Goal: Find specific page/section: Find specific page/section

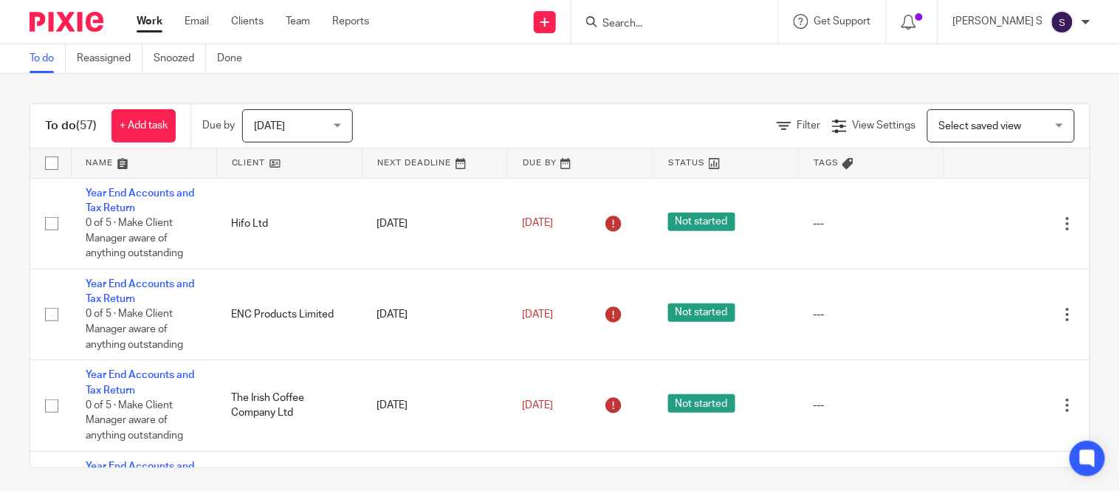
click at [655, 20] on input "Search" at bounding box center [667, 24] width 133 height 13
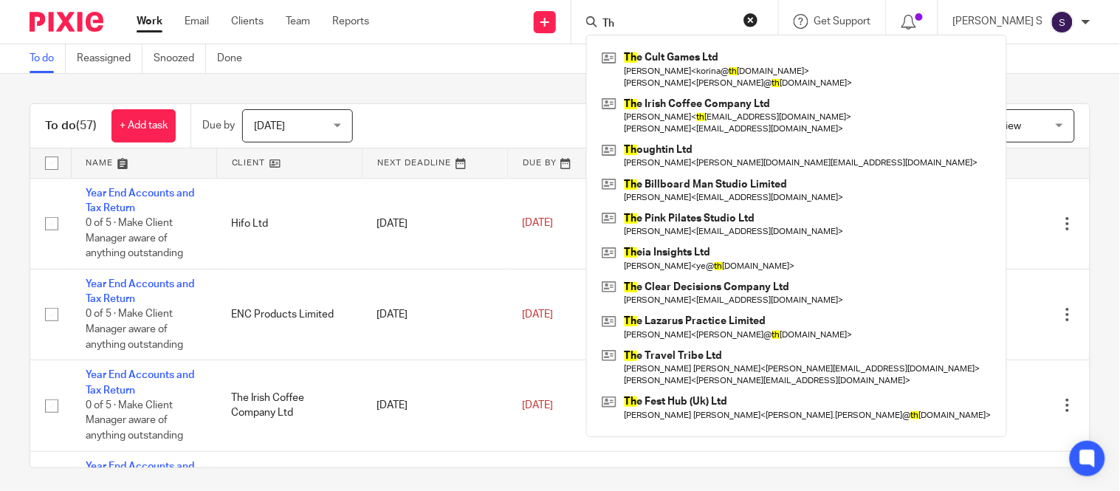
type input "T"
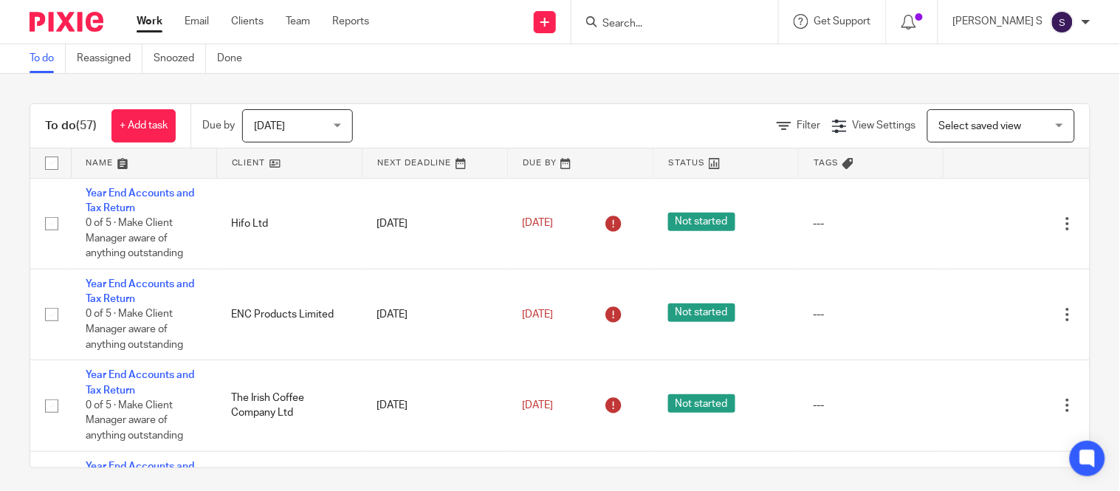
click at [652, 27] on input "Search" at bounding box center [667, 24] width 133 height 13
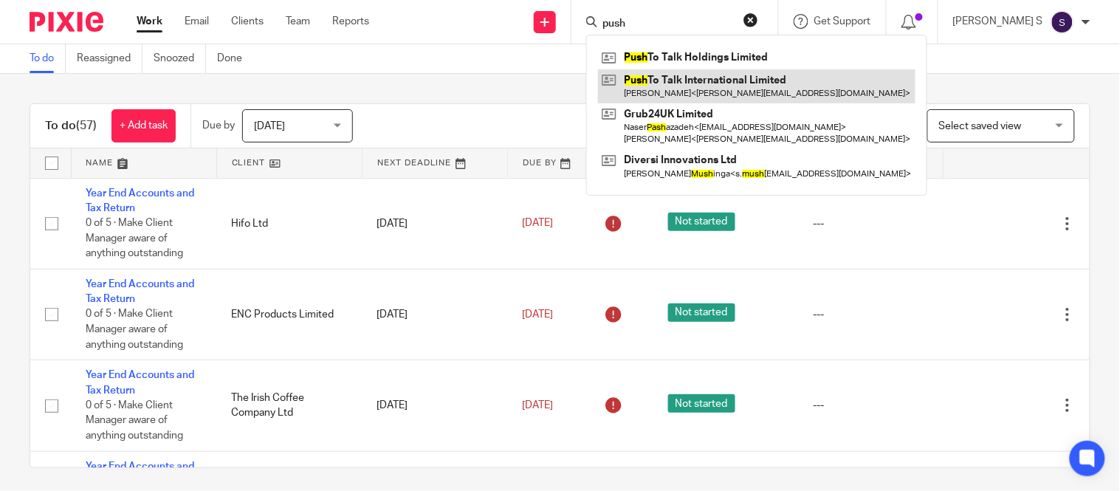
type input "push"
click at [718, 77] on link at bounding box center [756, 86] width 317 height 34
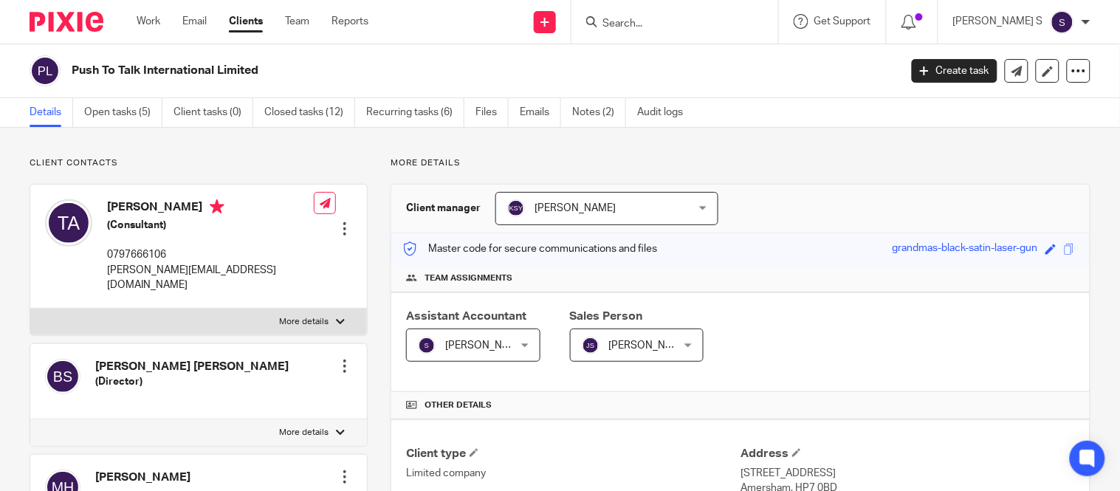
click at [1063, 254] on div "Save grandmas-black-satin-laser-gun" at bounding box center [985, 249] width 186 height 17
click at [1064, 249] on span at bounding box center [1069, 249] width 11 height 11
